Goal: Check status

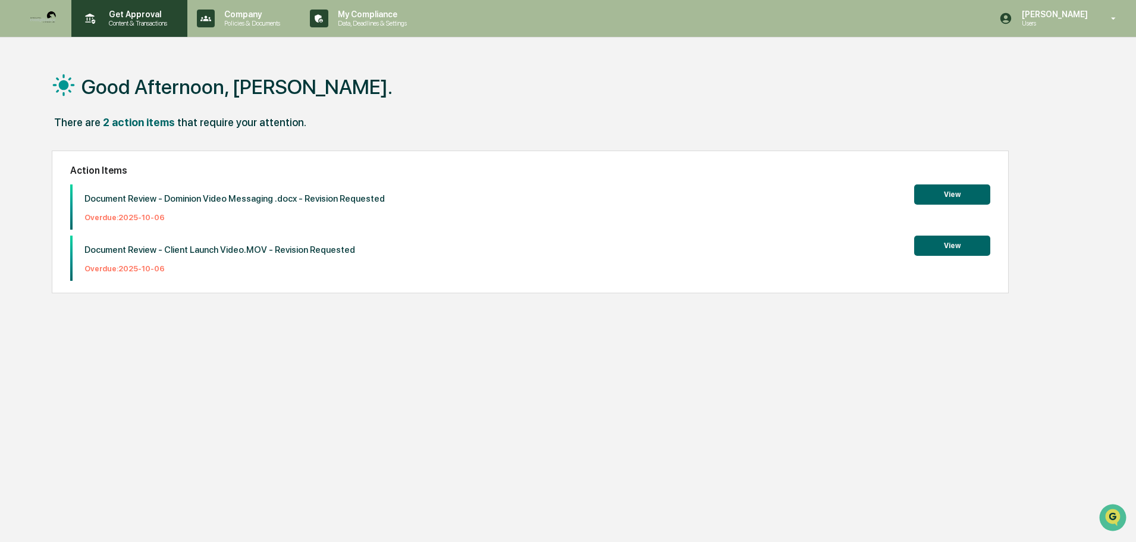
click at [141, 26] on p "Content & Transactions" at bounding box center [136, 23] width 74 height 8
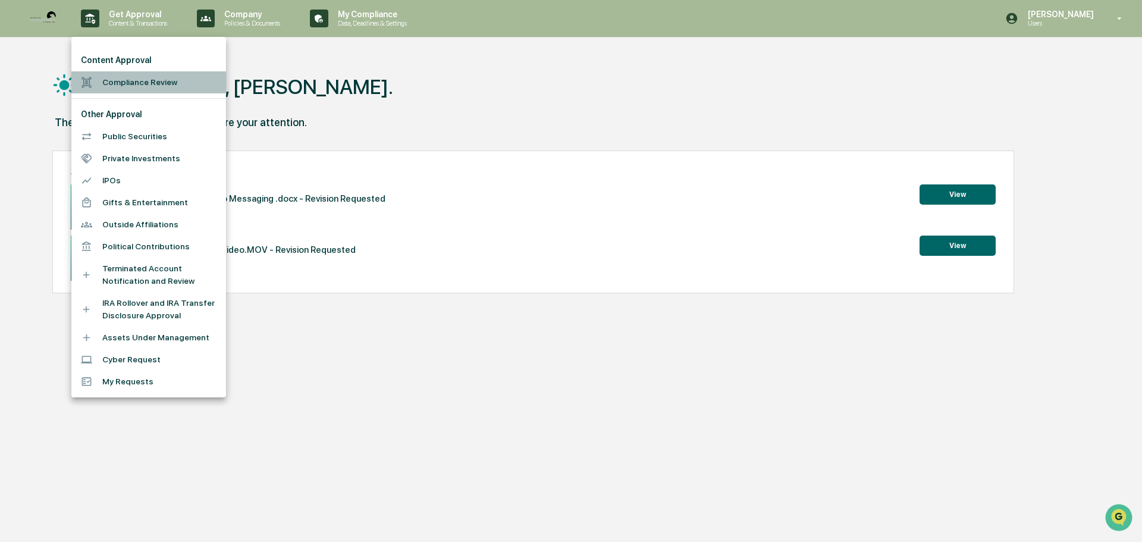
click at [120, 78] on li "Compliance Review" at bounding box center [148, 82] width 155 height 22
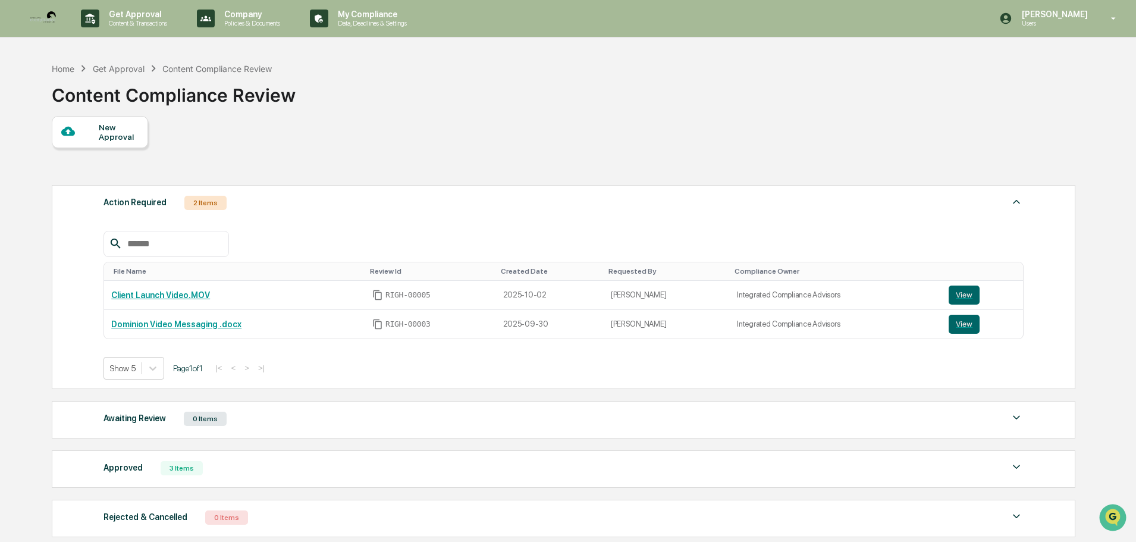
scroll to position [59, 0]
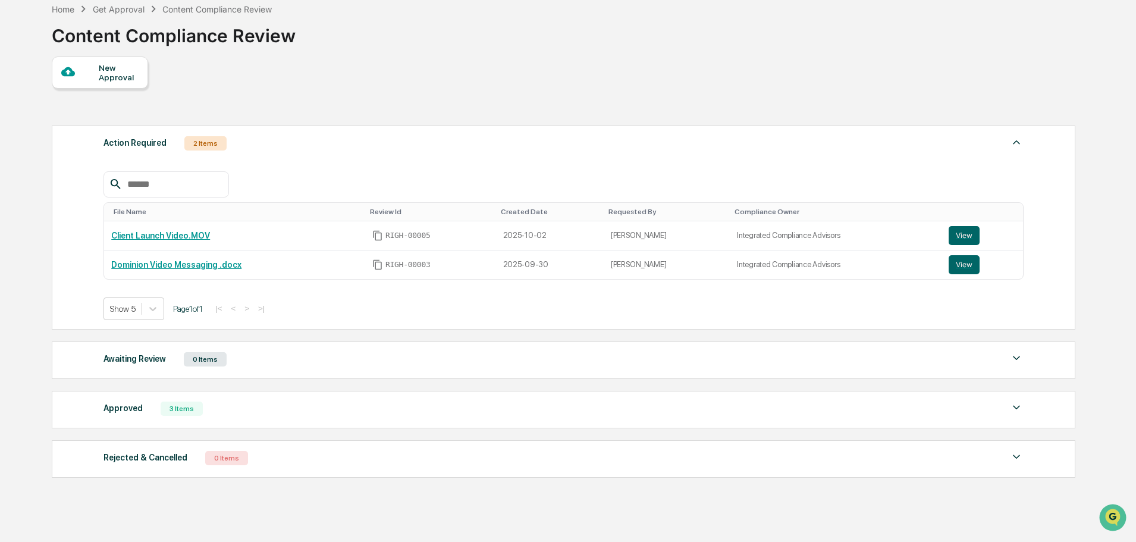
click at [130, 407] on div "Approved" at bounding box center [122, 407] width 39 height 15
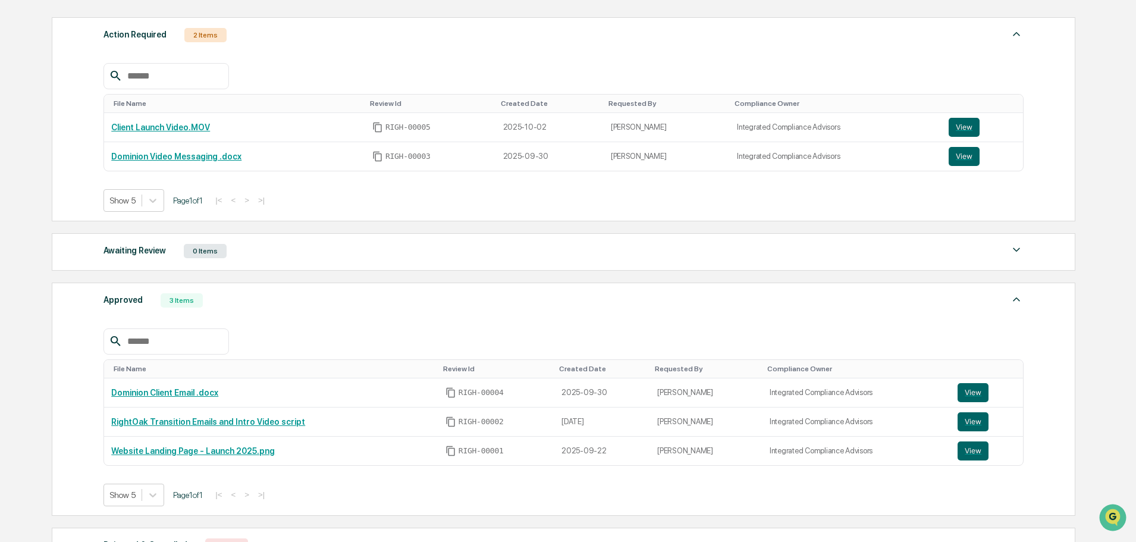
scroll to position [178, 0]
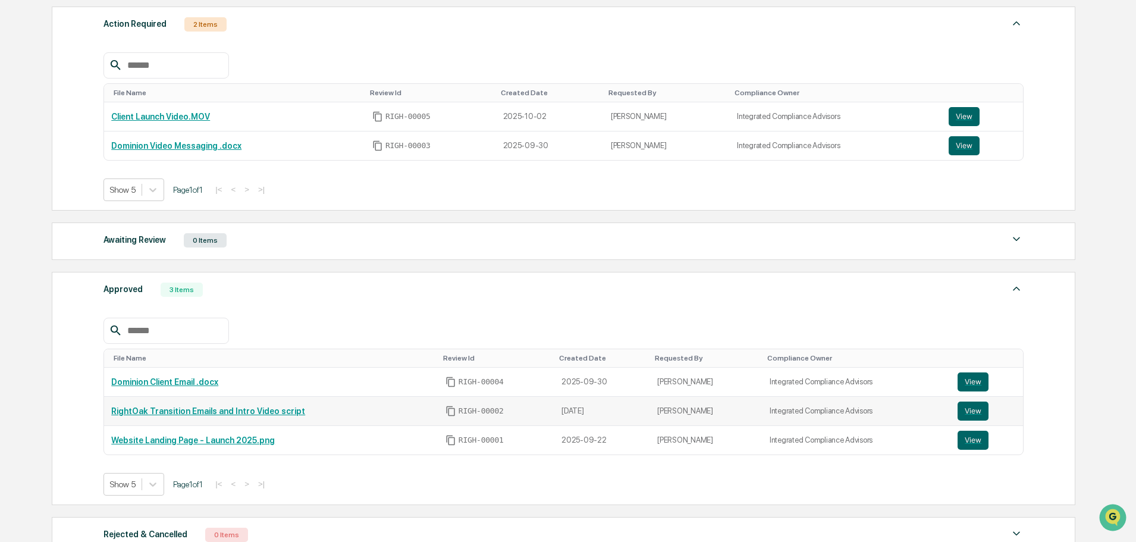
click at [183, 407] on link "RightOak Transition Emails and Intro Video script" at bounding box center [208, 411] width 194 height 10
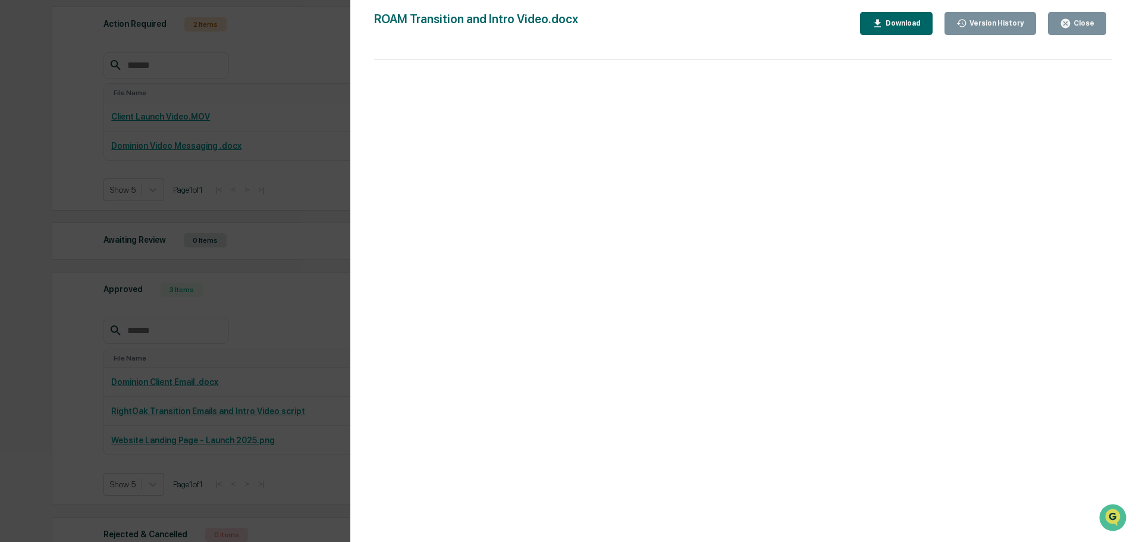
click at [1056, 27] on button "Close" at bounding box center [1077, 23] width 58 height 23
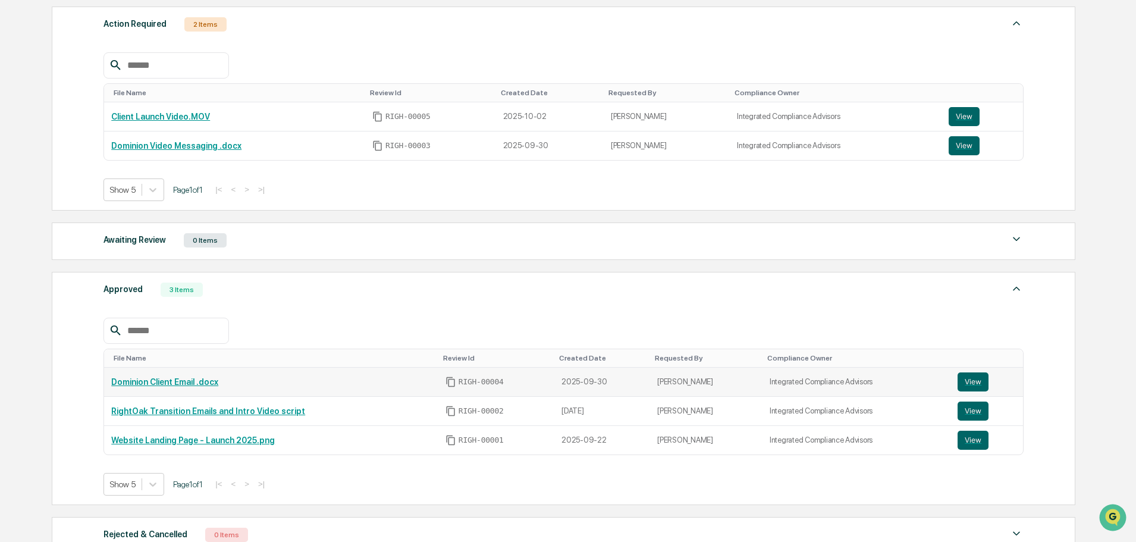
click at [161, 381] on link "Dominion Client Email .docx" at bounding box center [164, 382] width 107 height 10
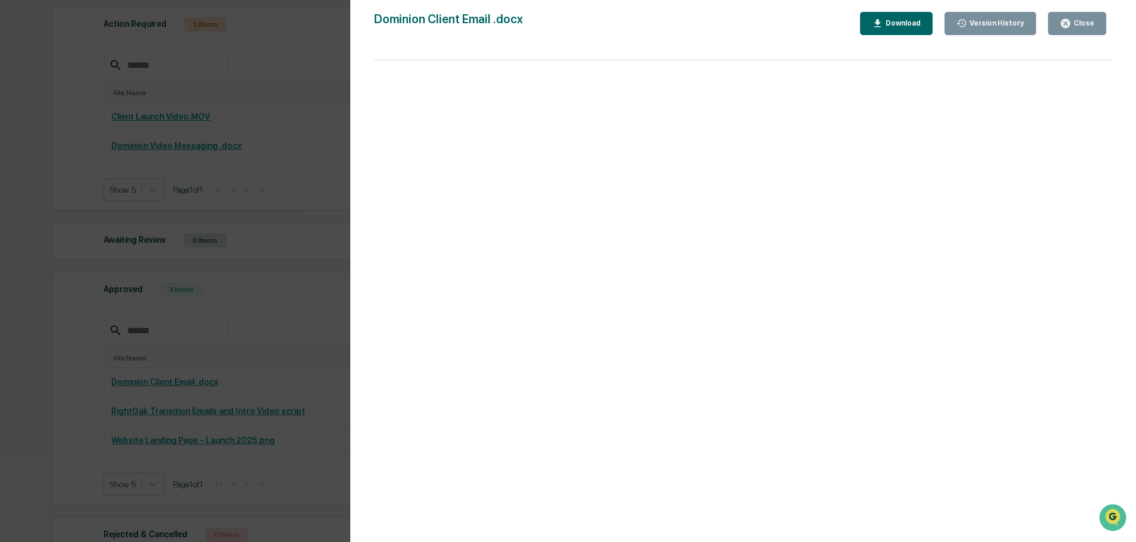
click at [1068, 18] on icon "button" at bounding box center [1065, 23] width 11 height 11
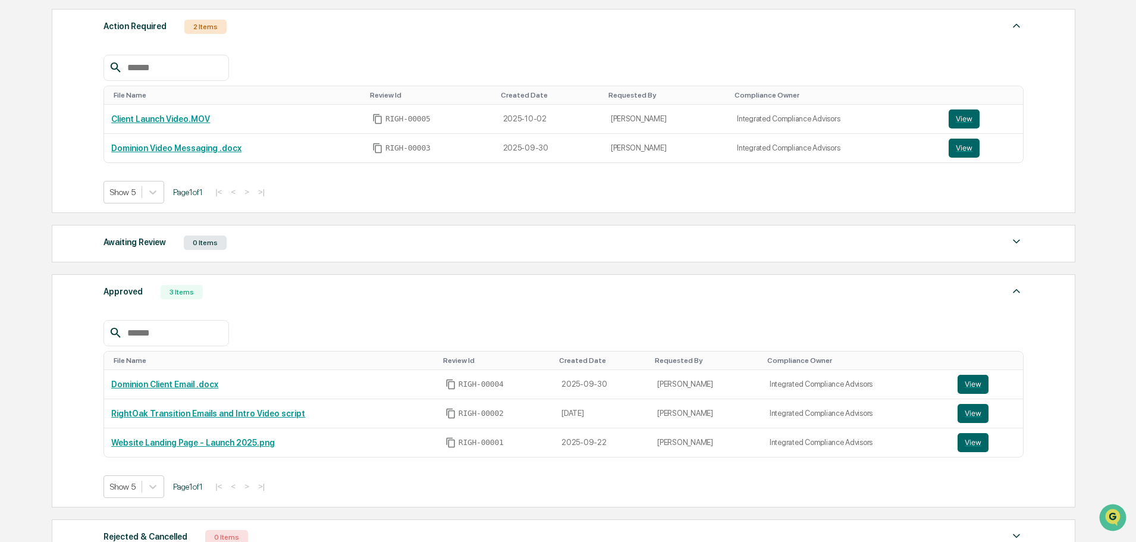
scroll to position [119, 0]
